Goal: Task Accomplishment & Management: Manage account settings

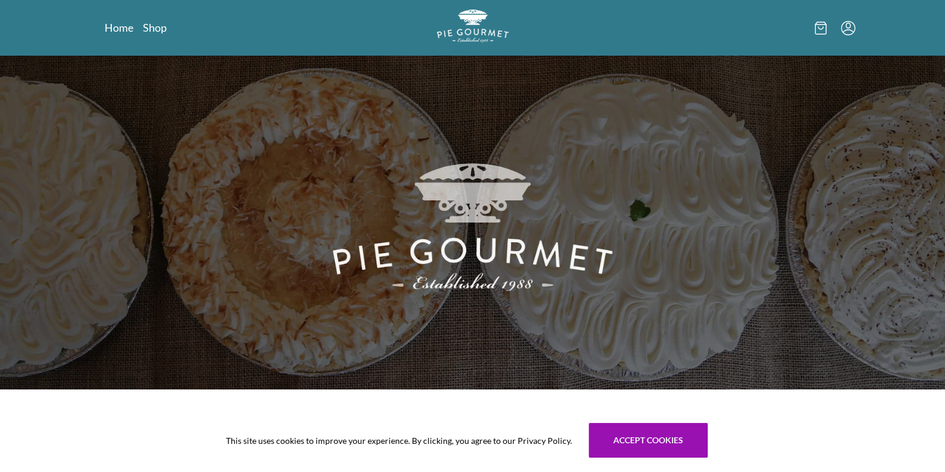
click at [852, 25] on icon "Menu" at bounding box center [848, 28] width 14 height 14
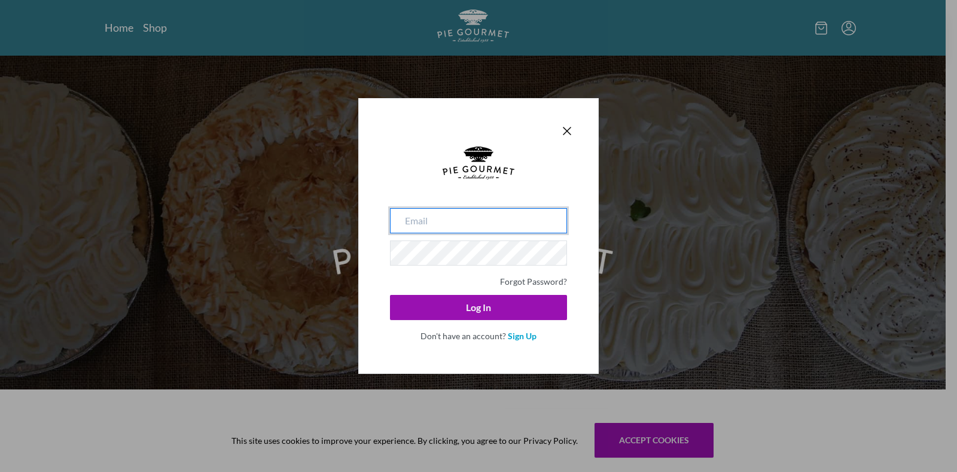
type input "[EMAIL_ADDRESS][DOMAIN_NAME]"
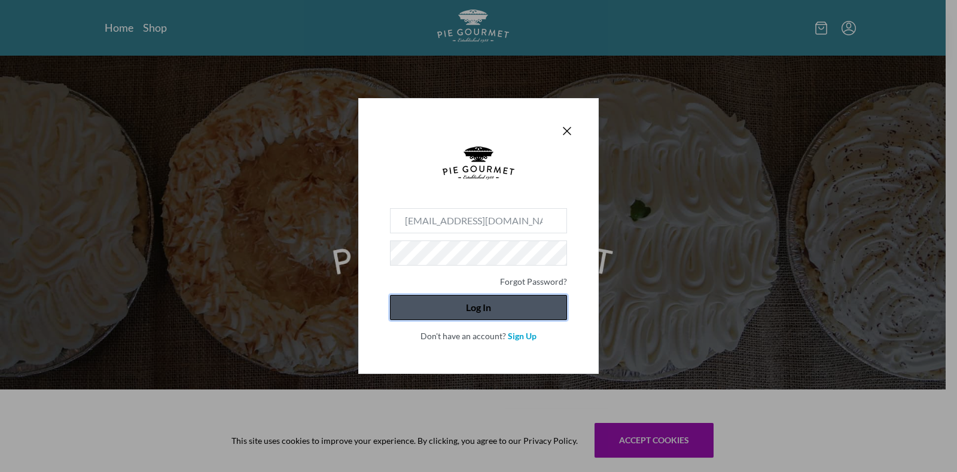
click at [488, 316] on button "Log In" at bounding box center [478, 307] width 177 height 25
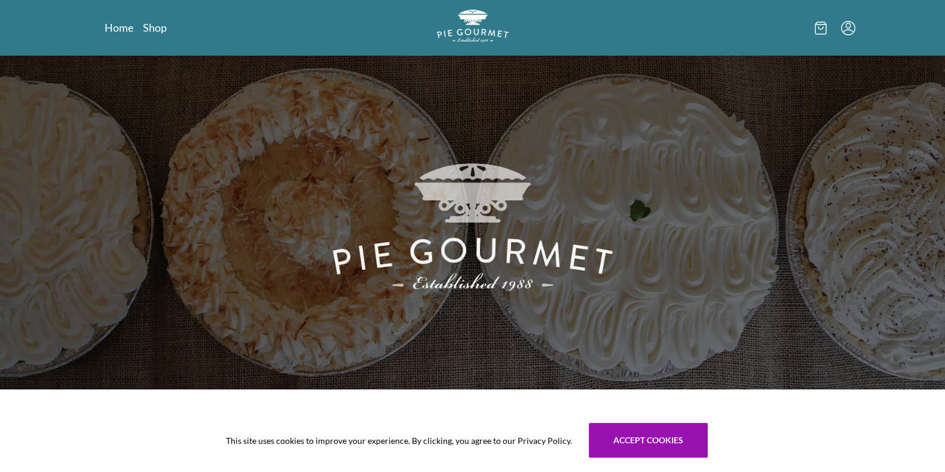
click at [848, 28] on icon "Menu" at bounding box center [848, 28] width 14 height 14
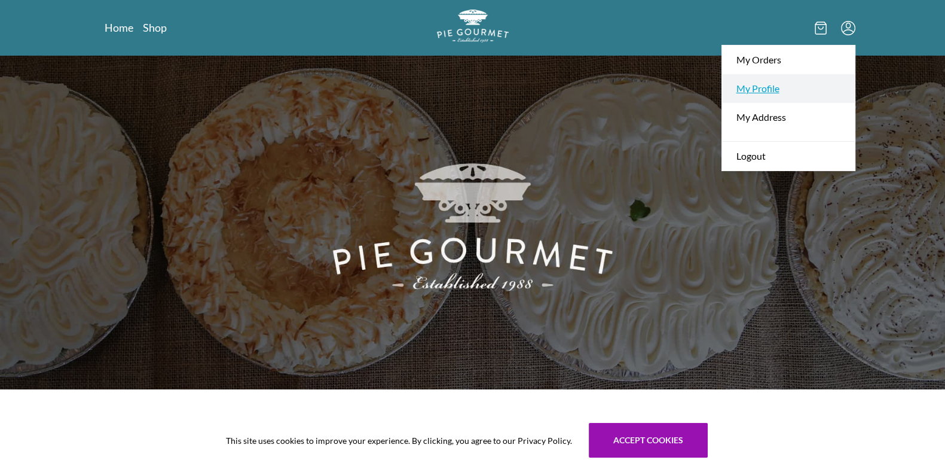
click at [769, 87] on link "My Profile" at bounding box center [788, 88] width 133 height 29
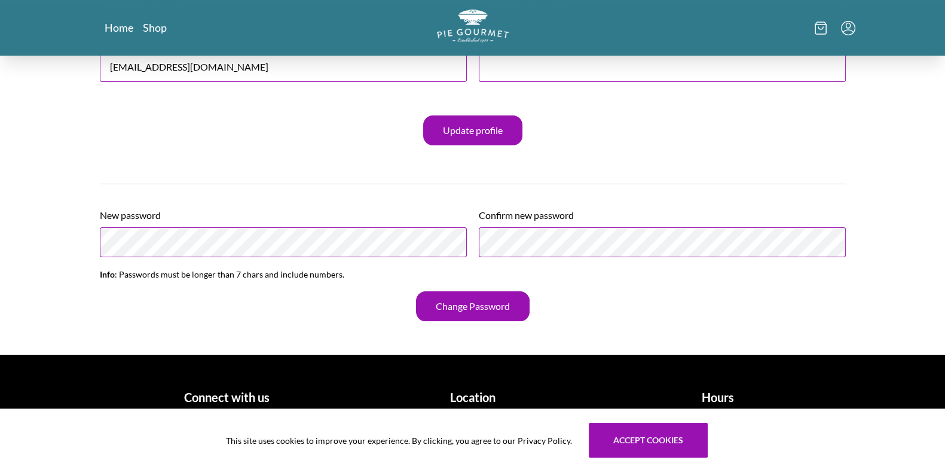
scroll to position [169, 0]
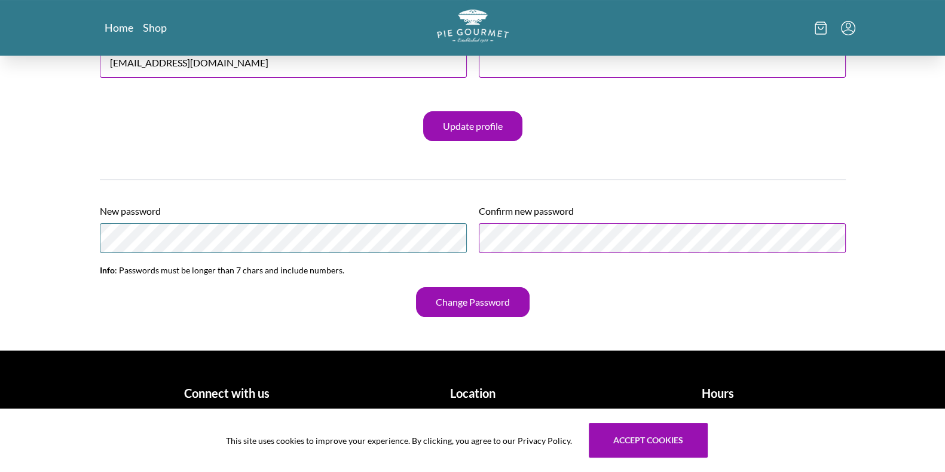
click at [5, 245] on main "My Account Details First name [PERSON_NAME] Last name [PERSON_NAME] Email [EMAI…" at bounding box center [472, 118] width 945 height 464
click at [460, 303] on button "Change Password" at bounding box center [473, 302] width 114 height 30
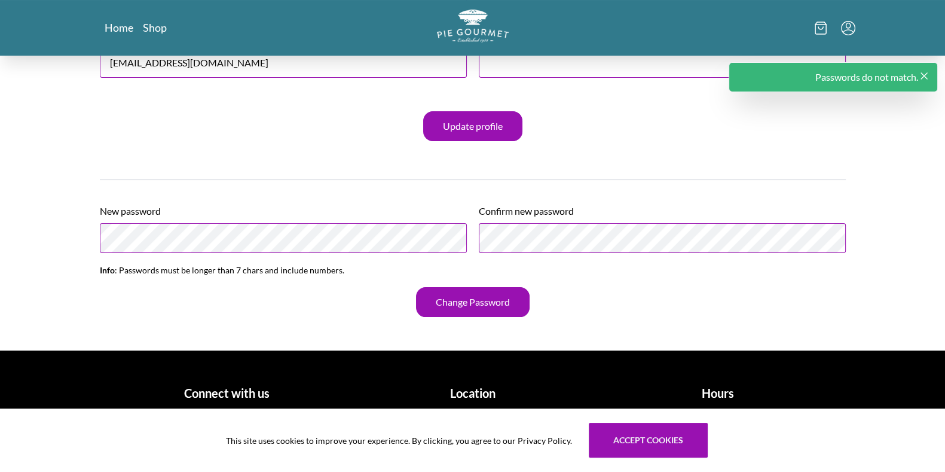
click at [383, 236] on div "New password Confirm new password" at bounding box center [473, 228] width 746 height 68
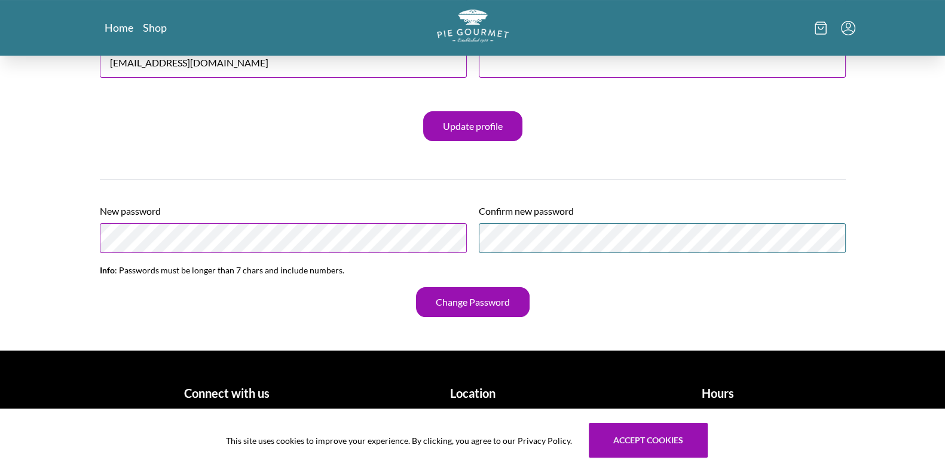
click at [413, 237] on div "New password Confirm new password" at bounding box center [473, 228] width 746 height 68
click at [13, 237] on main "My Account Details First name [PERSON_NAME] Last name [PERSON_NAME] Email [EMAI…" at bounding box center [472, 118] width 945 height 464
click at [54, 127] on main "My Account Details First name [PERSON_NAME] Last name [PERSON_NAME] Email [EMAI…" at bounding box center [472, 118] width 945 height 464
click at [463, 303] on button "Change Password" at bounding box center [473, 302] width 114 height 30
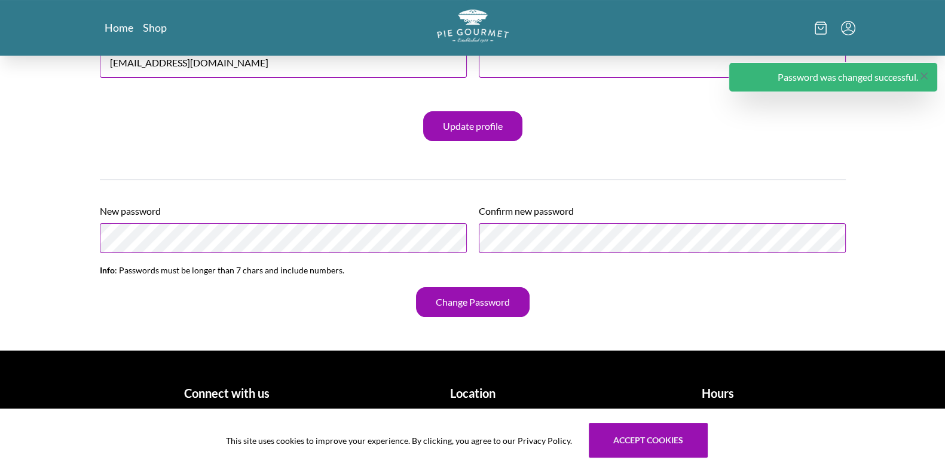
click at [923, 79] on icon "Close panel" at bounding box center [925, 76] width 12 height 12
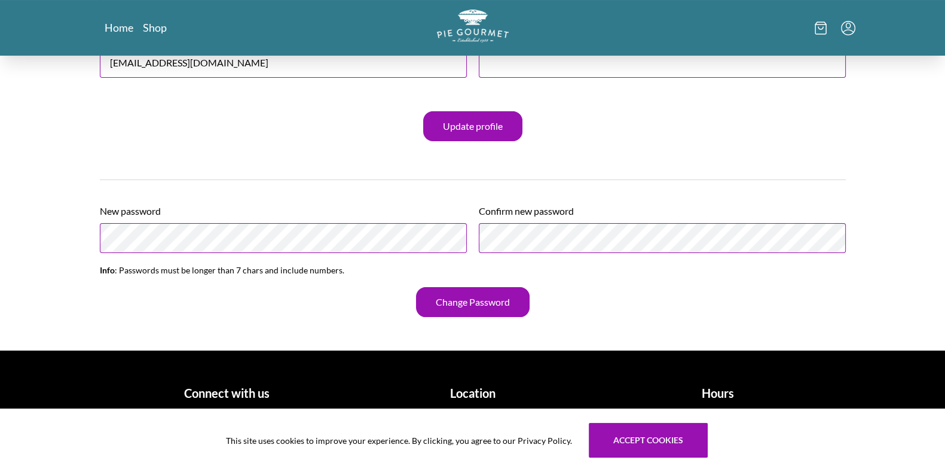
scroll to position [0, 0]
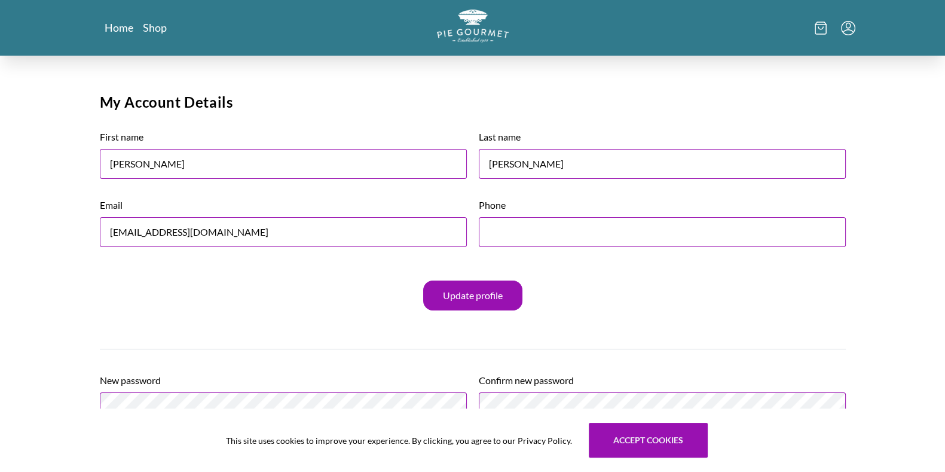
click at [852, 29] on icon "Menu" at bounding box center [848, 28] width 14 height 14
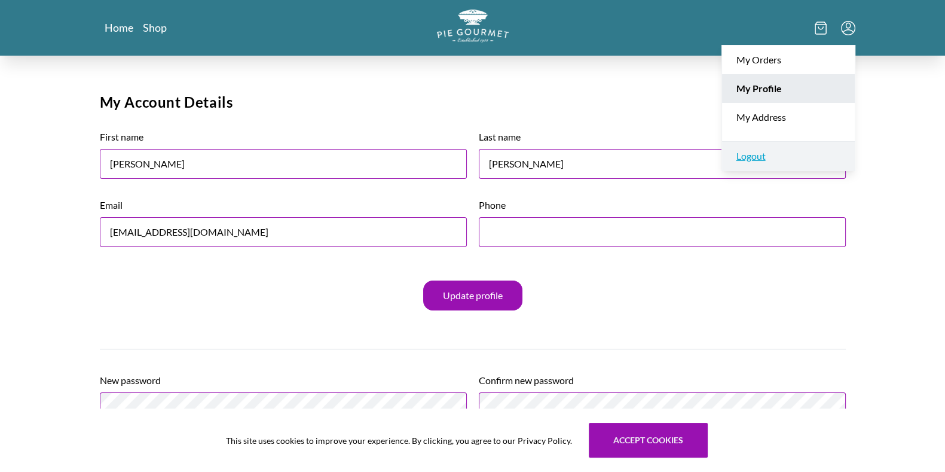
click at [753, 154] on link "Logout" at bounding box center [788, 155] width 133 height 29
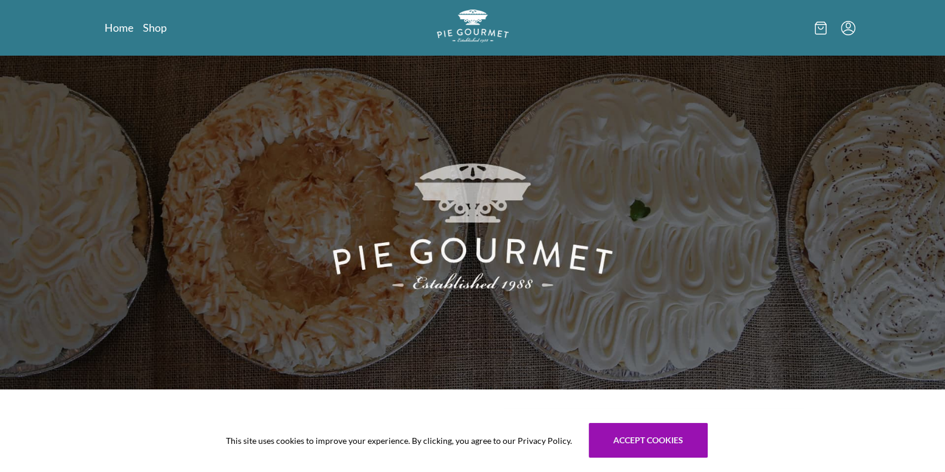
click at [850, 28] on icon "Menu" at bounding box center [848, 28] width 14 height 14
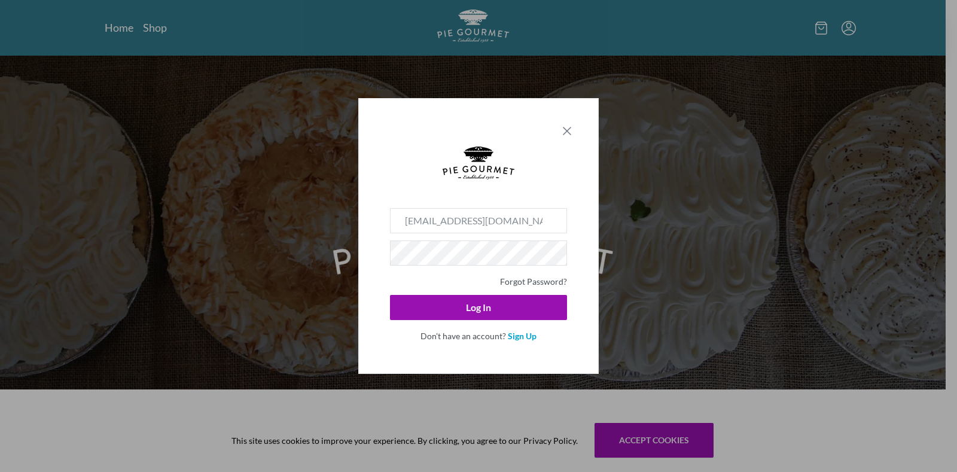
click at [562, 134] on icon "Close panel" at bounding box center [567, 131] width 14 height 14
